Goal: Task Accomplishment & Management: Manage account settings

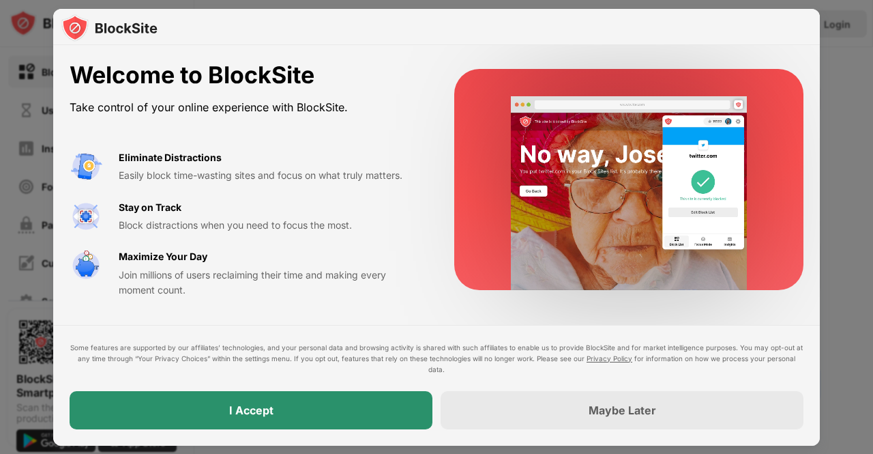
click at [302, 411] on div "I Accept" at bounding box center [251, 410] width 363 height 38
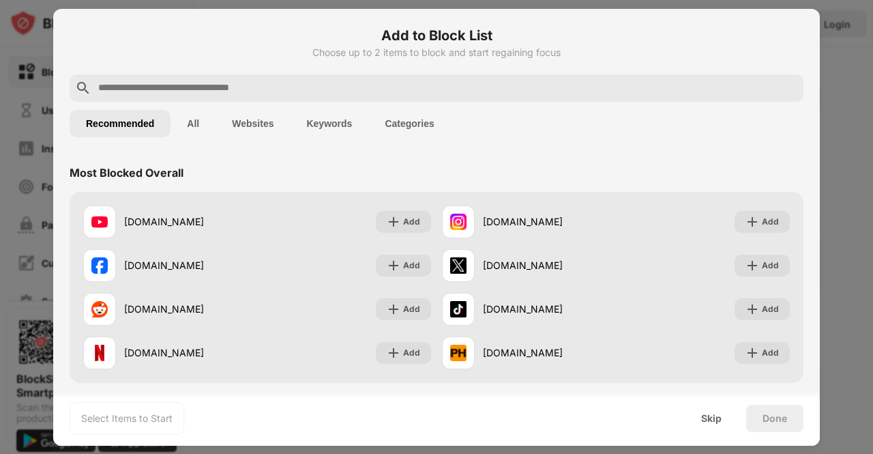
click at [244, 128] on button "Websites" at bounding box center [253, 123] width 74 height 27
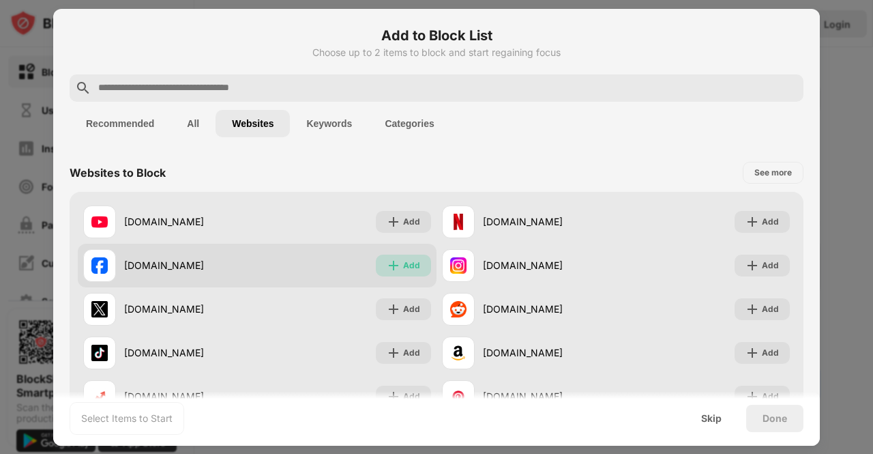
click at [393, 271] on img at bounding box center [394, 266] width 14 height 14
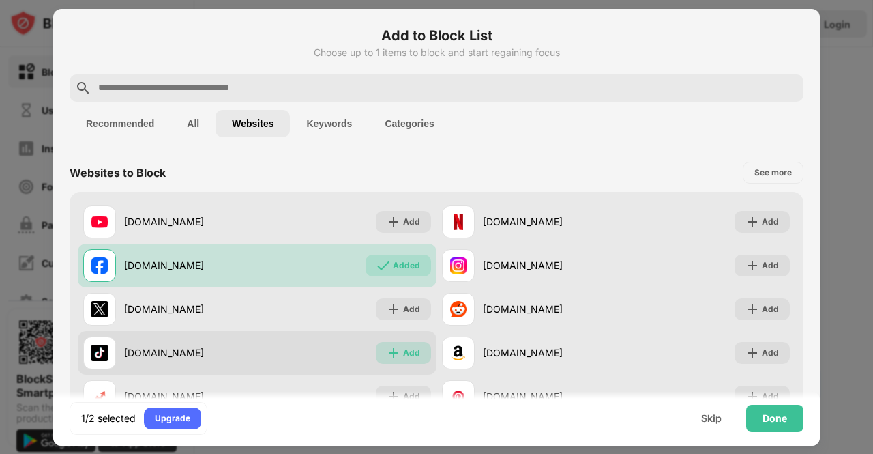
click at [387, 355] on img at bounding box center [394, 353] width 14 height 14
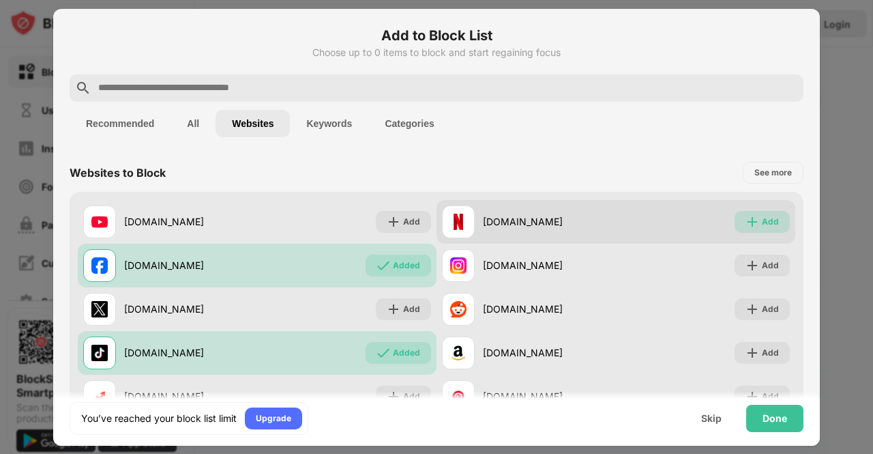
click at [744, 214] on div "Add" at bounding box center [762, 222] width 55 height 22
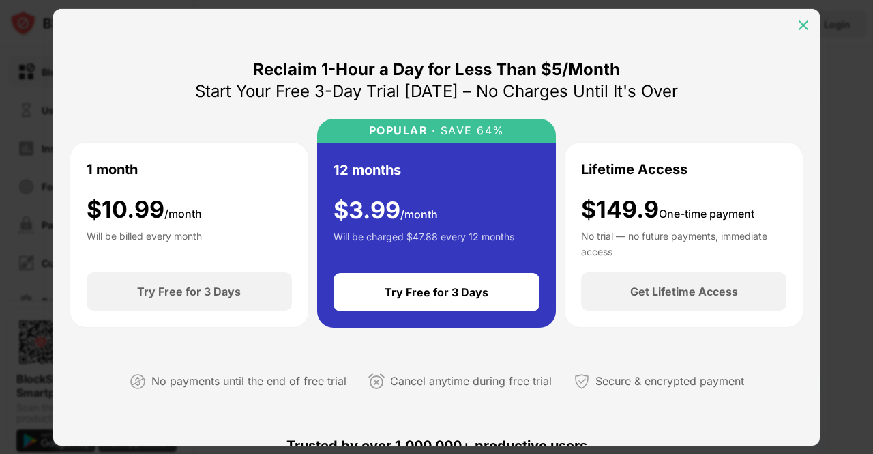
click at [805, 23] on img at bounding box center [804, 25] width 14 height 14
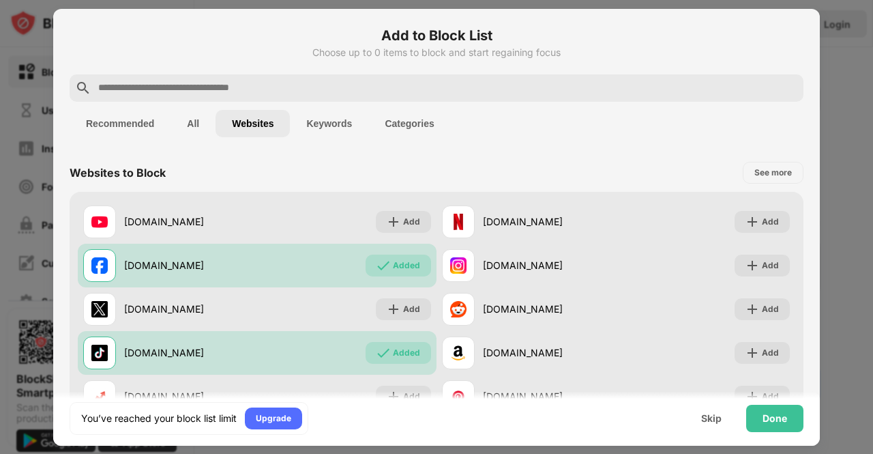
drag, startPoint x: 808, startPoint y: 194, endPoint x: 816, endPoint y: 225, distance: 32.3
click at [816, 225] on div "Add to Block List Choose up to 0 items to block and start regaining focus Recom…" at bounding box center [436, 227] width 767 height 437
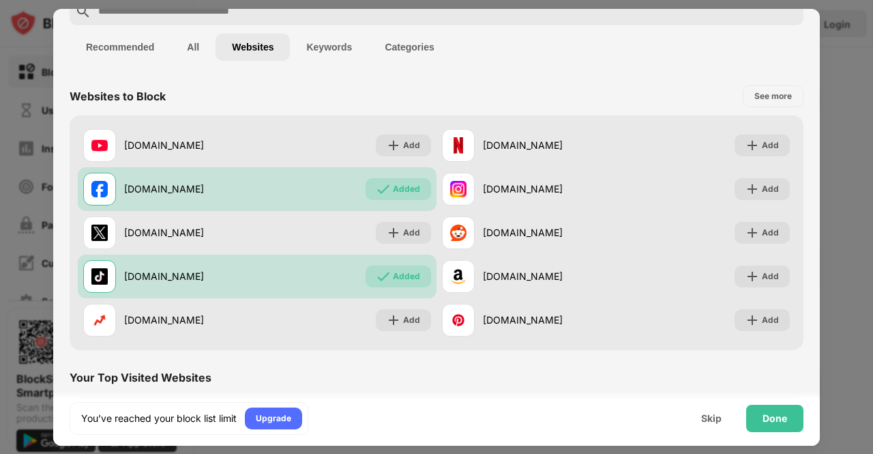
scroll to position [75, 0]
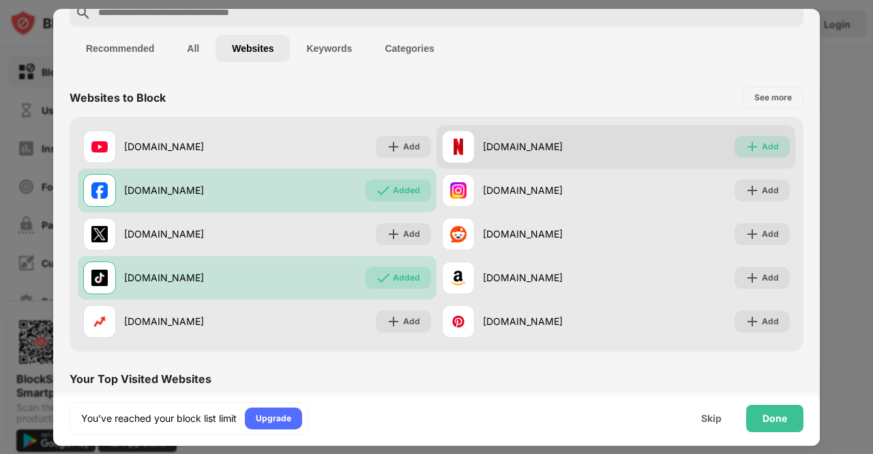
click at [748, 149] on img at bounding box center [753, 147] width 14 height 14
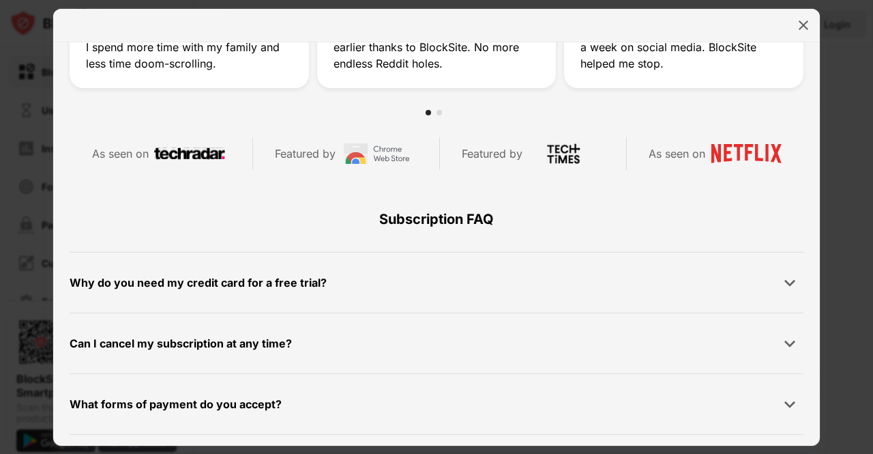
scroll to position [508, 0]
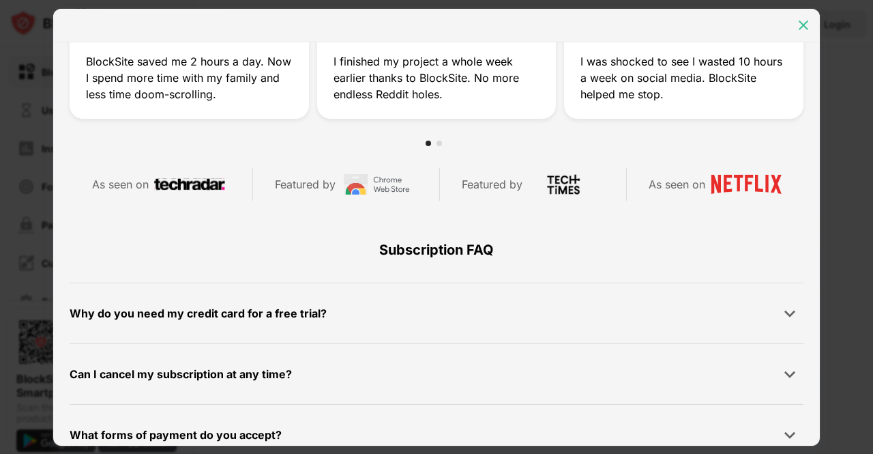
click at [797, 32] on div at bounding box center [804, 25] width 22 height 22
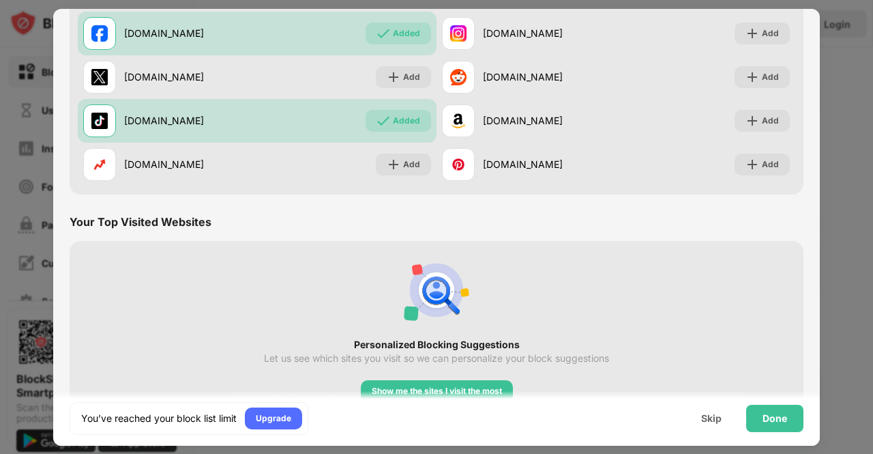
scroll to position [252, 0]
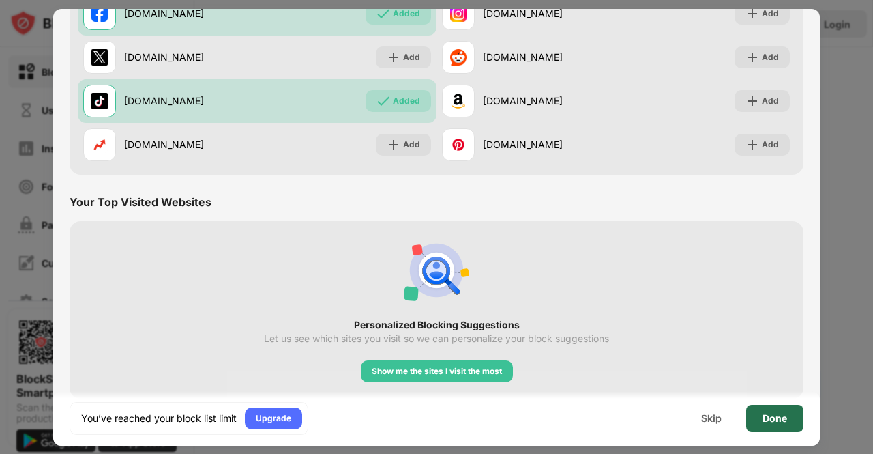
click at [787, 420] on div "Done" at bounding box center [774, 418] width 57 height 27
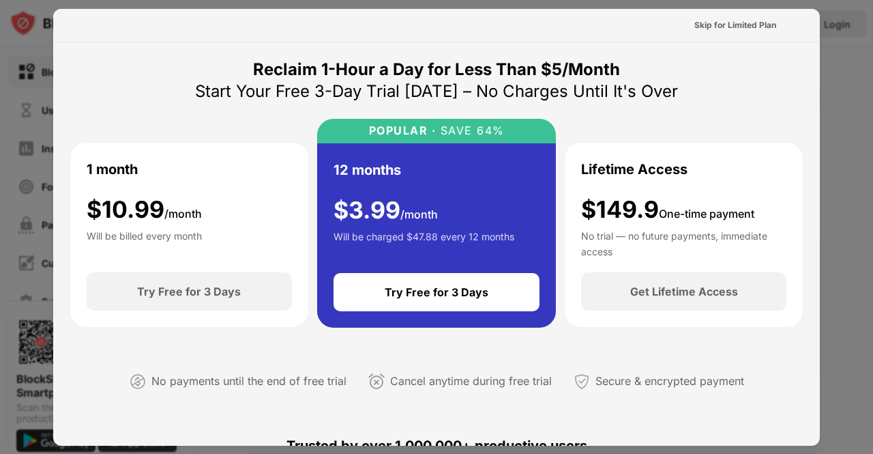
click at [842, 63] on div at bounding box center [436, 227] width 873 height 454
click at [740, 25] on div "Skip for Limited Plan" at bounding box center [735, 25] width 82 height 14
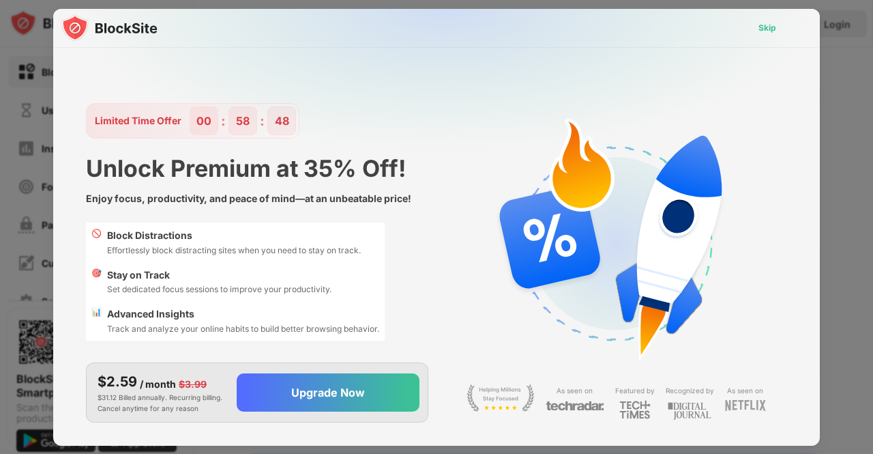
click at [761, 31] on div "Skip" at bounding box center [768, 28] width 18 height 14
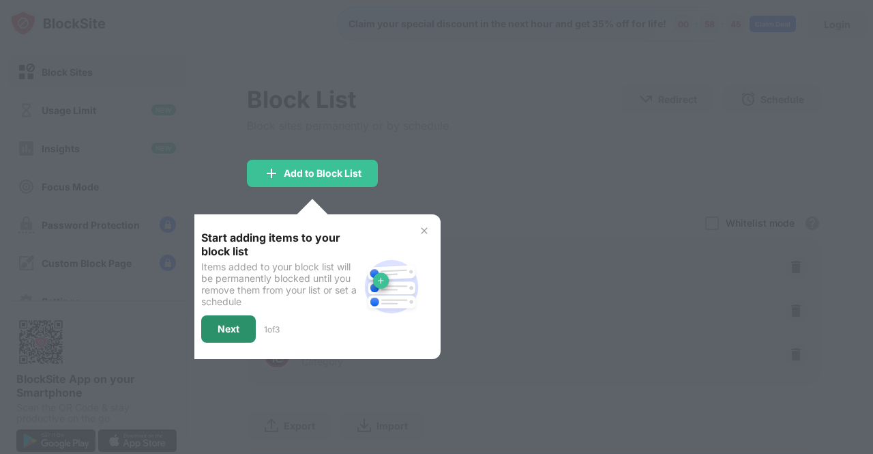
click at [236, 325] on div "Next" at bounding box center [229, 328] width 22 height 11
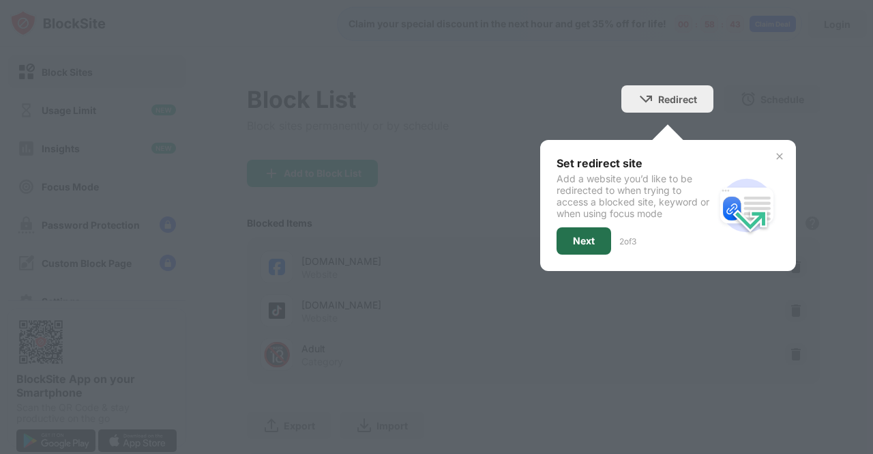
click at [573, 239] on div "Next" at bounding box center [584, 240] width 22 height 11
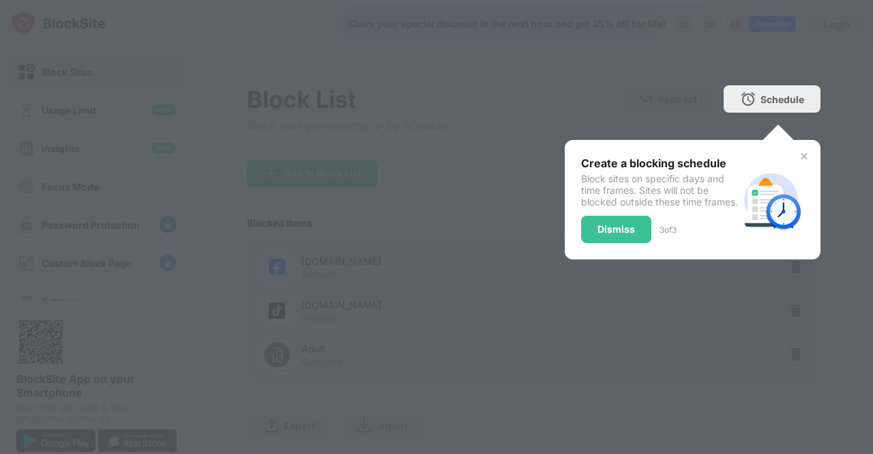
click at [799, 158] on img at bounding box center [804, 156] width 11 height 11
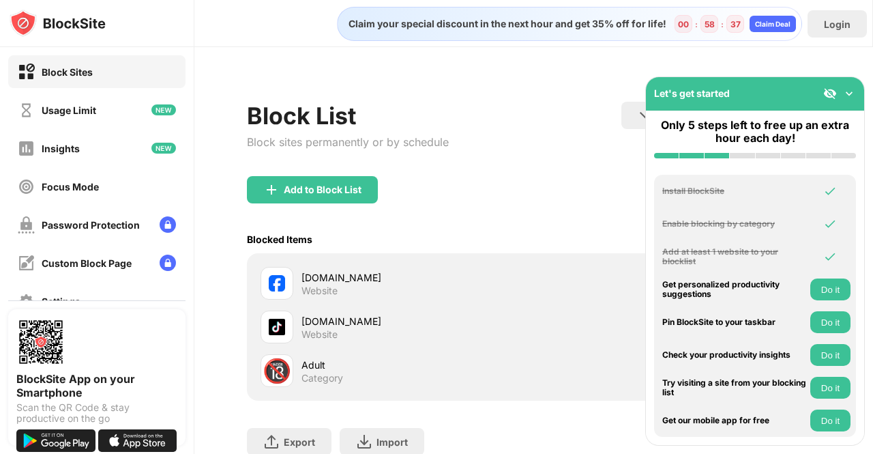
click at [801, 56] on div "Block List Block sites permanently or by schedule Redirect Choose a site to be …" at bounding box center [533, 296] width 679 height 498
drag, startPoint x: 512, startPoint y: 168, endPoint x: 851, endPoint y: 93, distance: 347.9
click at [851, 93] on div "Block Sites Usage Limit Insights Focus Mode Password Protection Custom Block Pa…" at bounding box center [436, 227] width 873 height 454
click at [851, 93] on img at bounding box center [849, 94] width 14 height 14
